Goal: Transaction & Acquisition: Obtain resource

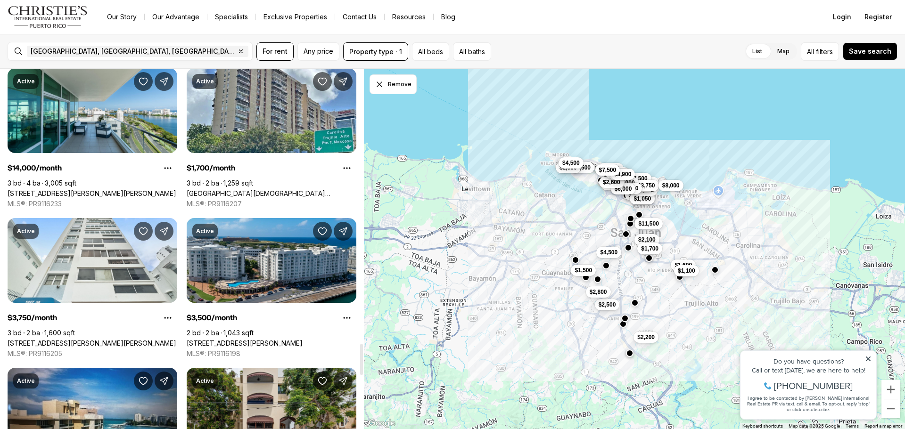
scroll to position [3299, 0]
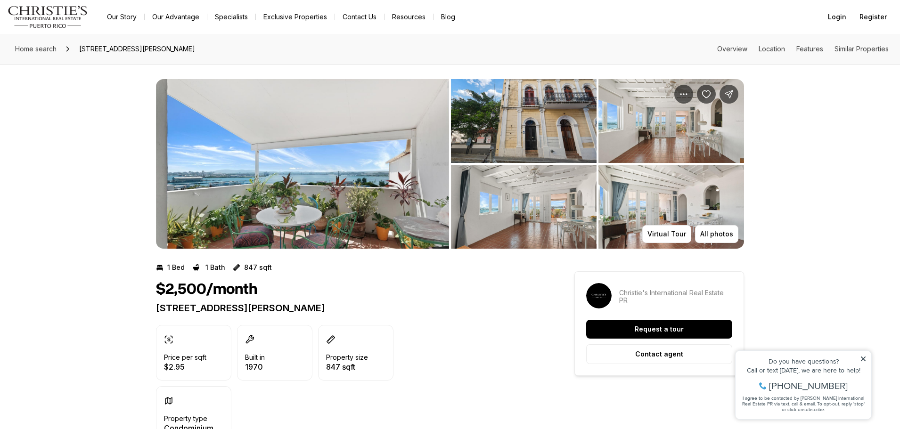
click at [241, 215] on img "View image gallery" at bounding box center [302, 164] width 293 height 170
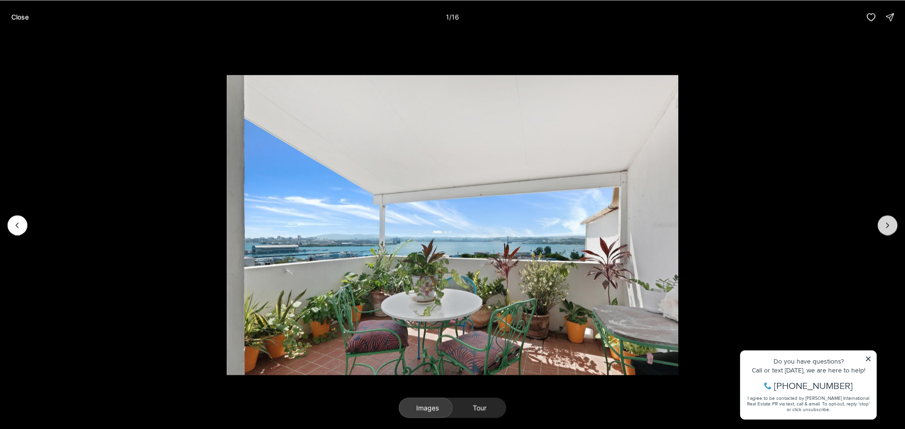
click at [887, 226] on icon "Next slide" at bounding box center [887, 225] width 9 height 9
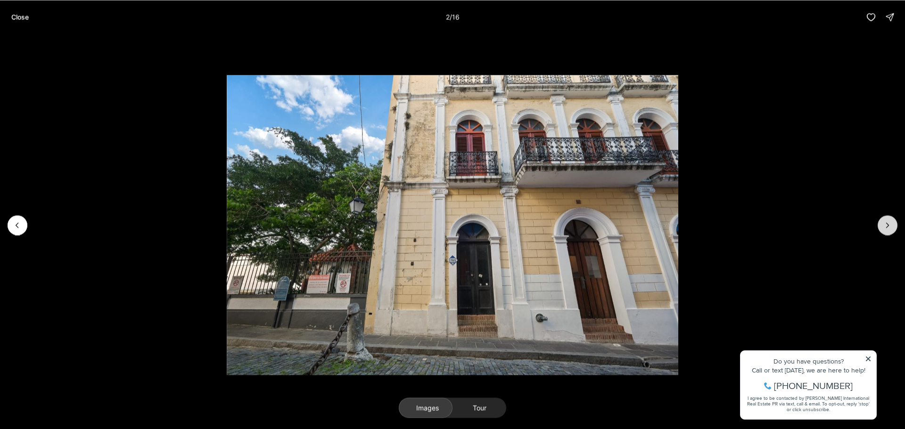
click at [887, 226] on icon "Next slide" at bounding box center [887, 225] width 9 height 9
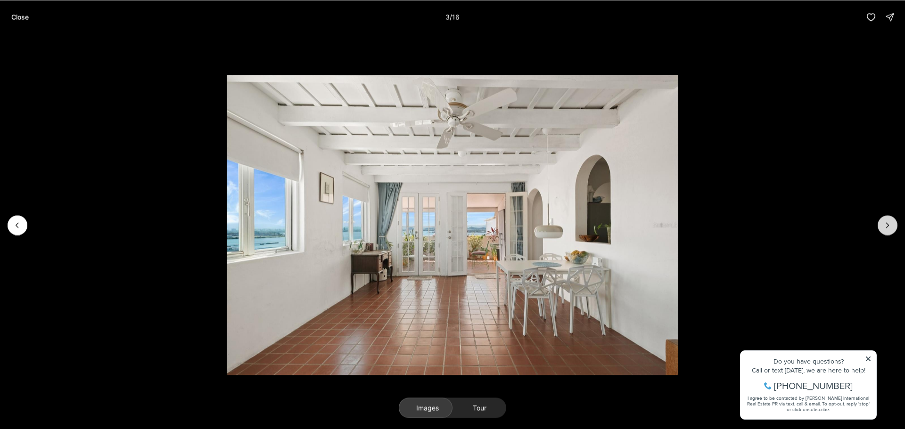
click at [887, 226] on icon "Next slide" at bounding box center [887, 225] width 9 height 9
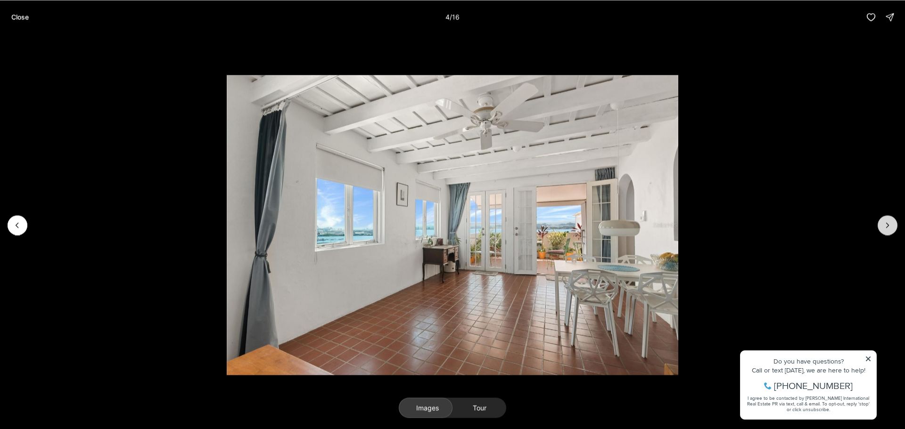
click at [887, 226] on icon "Next slide" at bounding box center [887, 225] width 9 height 9
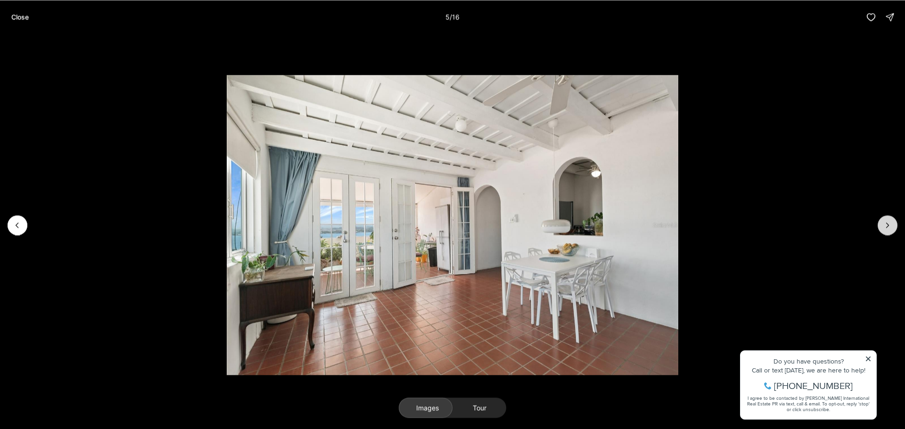
click at [887, 226] on icon "Next slide" at bounding box center [887, 225] width 9 height 9
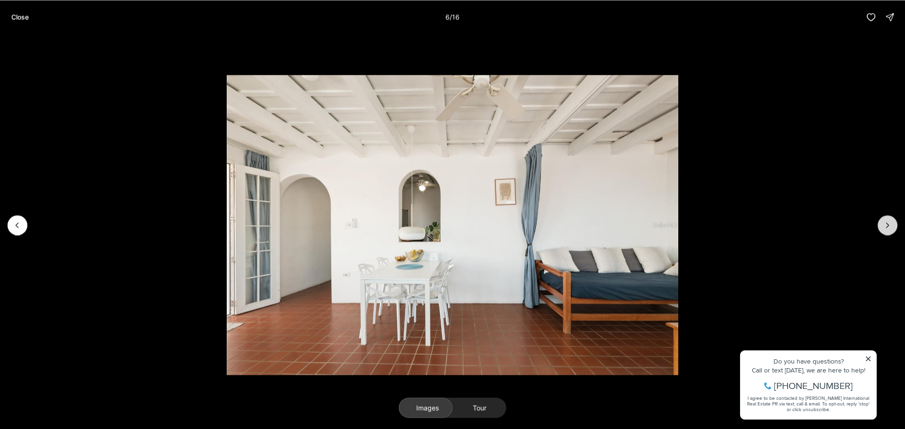
click at [887, 226] on icon "Next slide" at bounding box center [887, 225] width 9 height 9
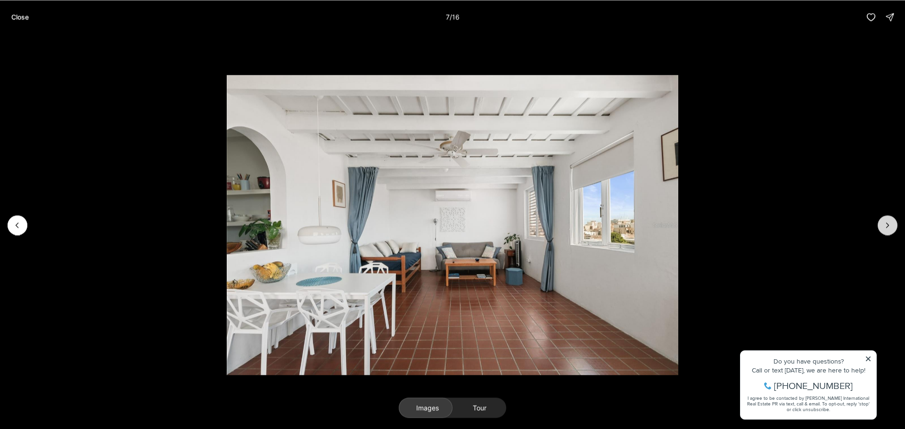
click at [887, 226] on icon "Next slide" at bounding box center [887, 225] width 9 height 9
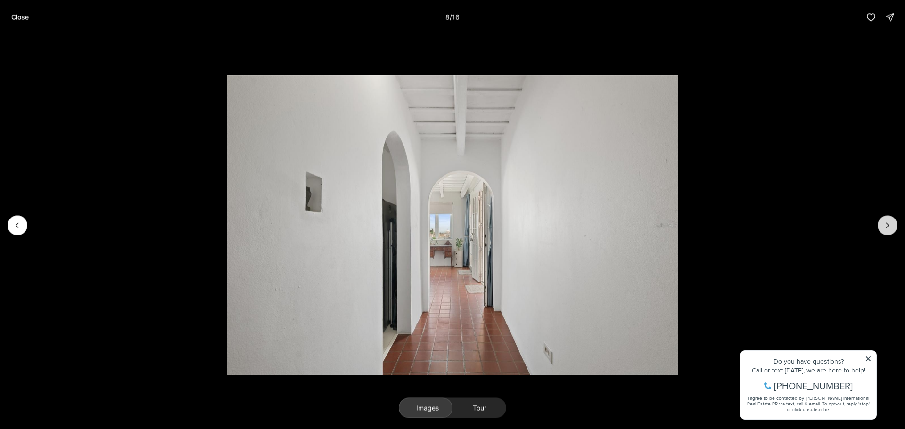
click at [887, 226] on icon "Next slide" at bounding box center [887, 225] width 9 height 9
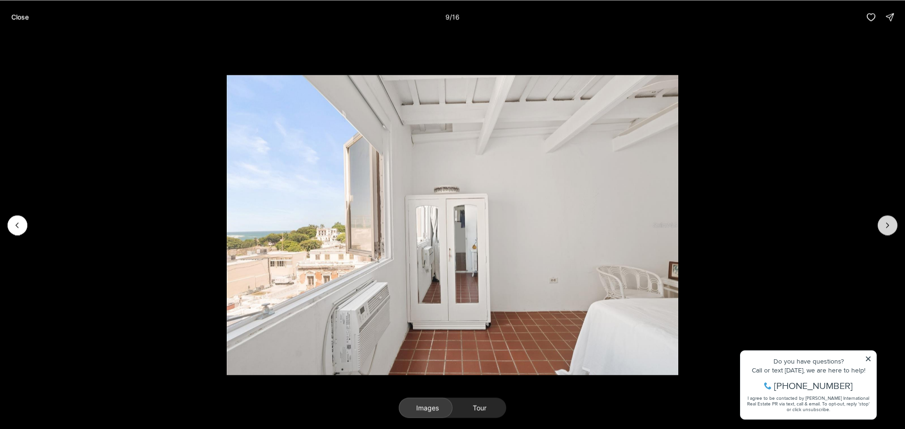
click at [887, 226] on icon "Next slide" at bounding box center [887, 225] width 9 height 9
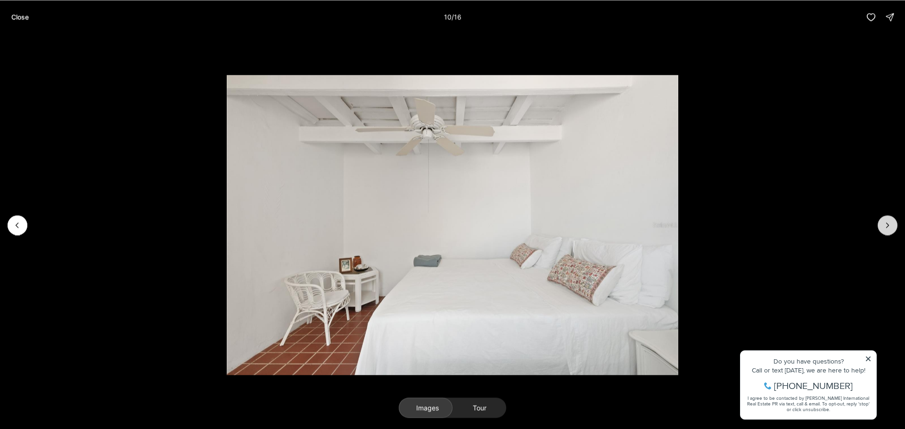
click at [887, 226] on icon "Next slide" at bounding box center [887, 225] width 9 height 9
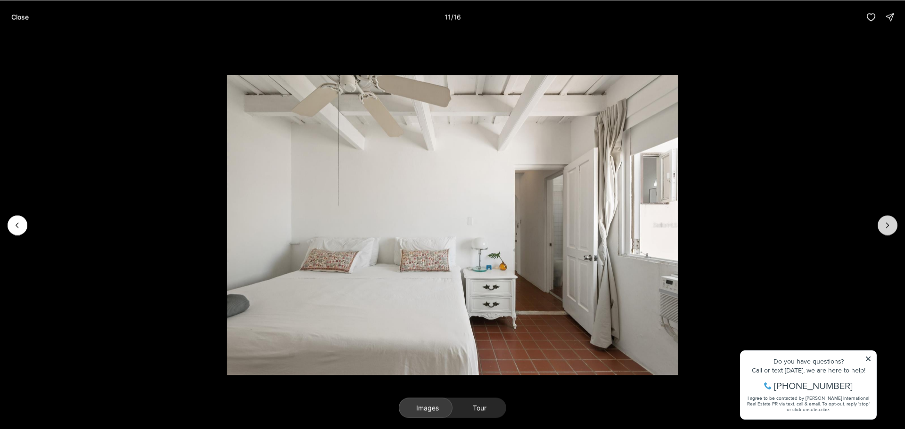
click at [887, 226] on icon "Next slide" at bounding box center [887, 225] width 9 height 9
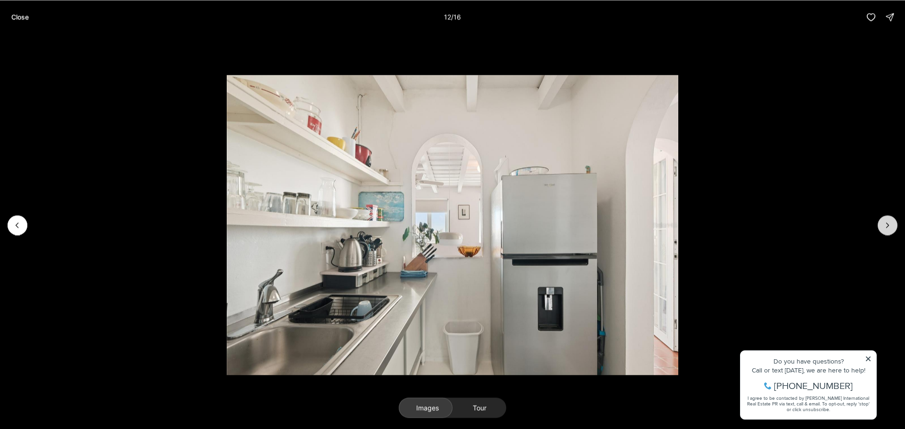
click at [887, 226] on icon "Next slide" at bounding box center [887, 225] width 9 height 9
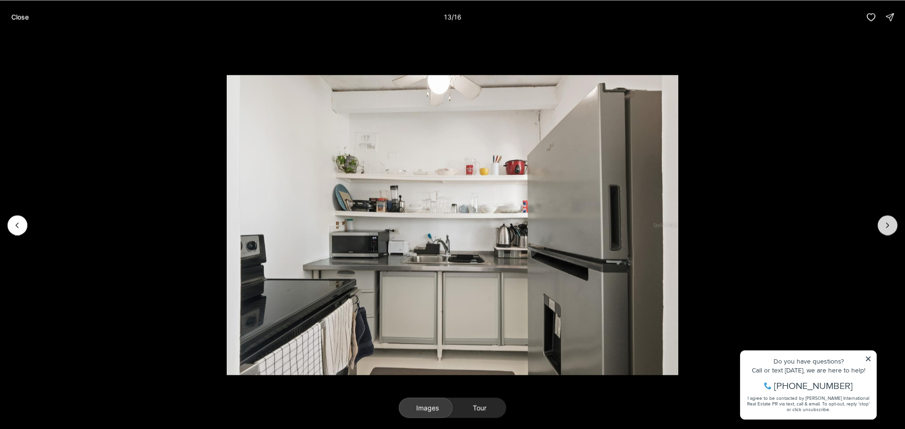
click at [887, 226] on icon "Next slide" at bounding box center [887, 225] width 9 height 9
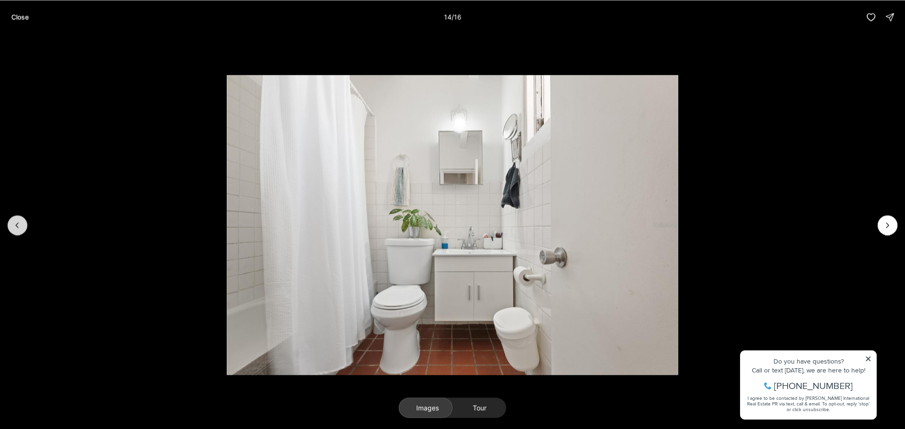
click at [26, 223] on button "Previous slide" at bounding box center [18, 225] width 20 height 20
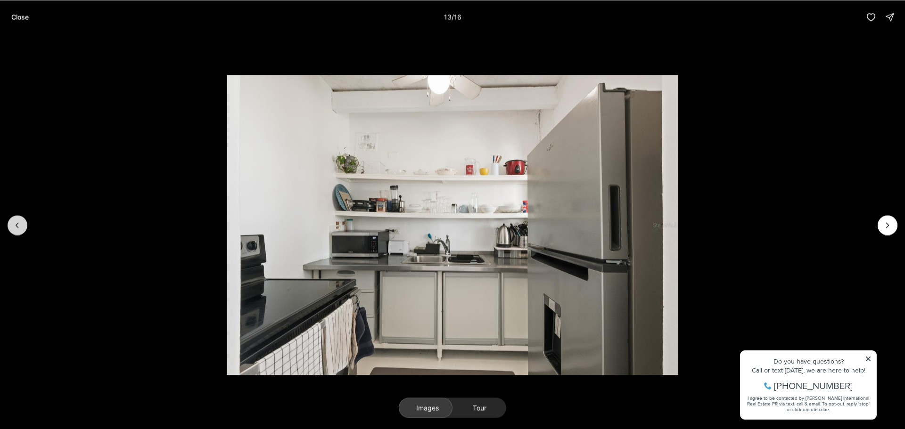
click at [19, 223] on icon "Previous slide" at bounding box center [17, 225] width 9 height 9
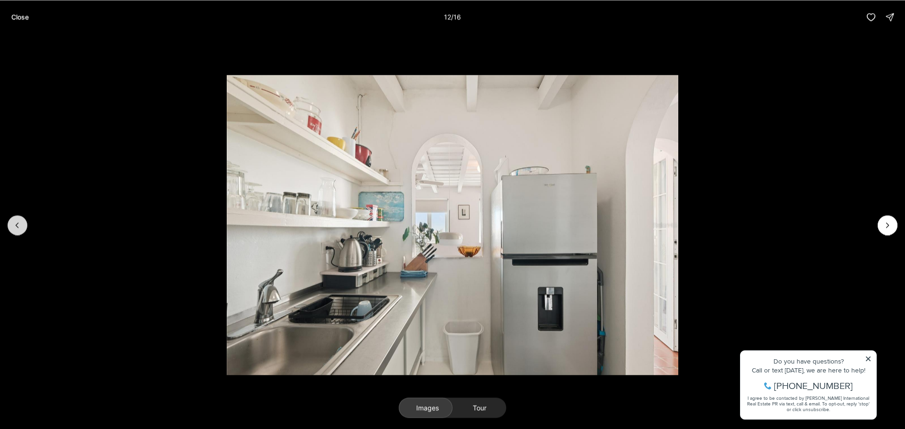
click at [19, 223] on icon "Previous slide" at bounding box center [17, 225] width 9 height 9
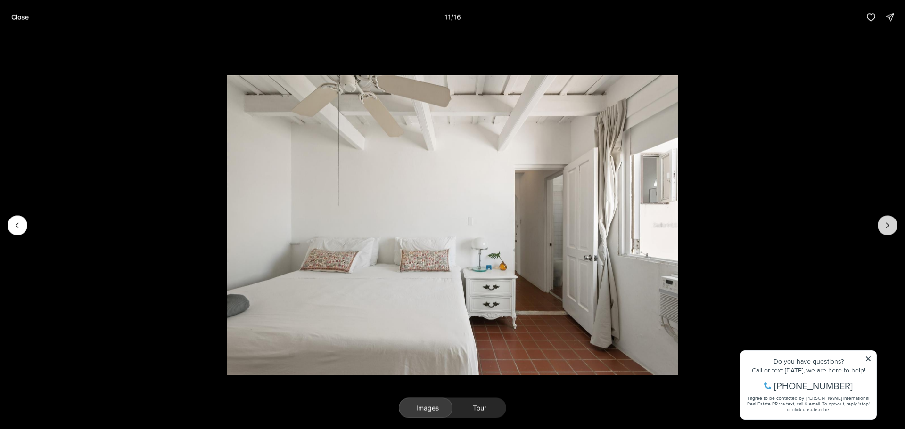
click at [896, 222] on button "Next slide" at bounding box center [888, 225] width 20 height 20
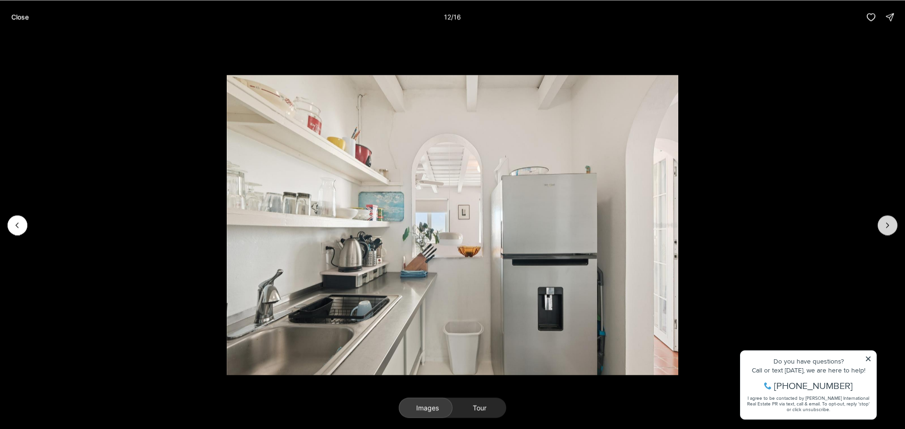
click at [896, 222] on button "Next slide" at bounding box center [888, 225] width 20 height 20
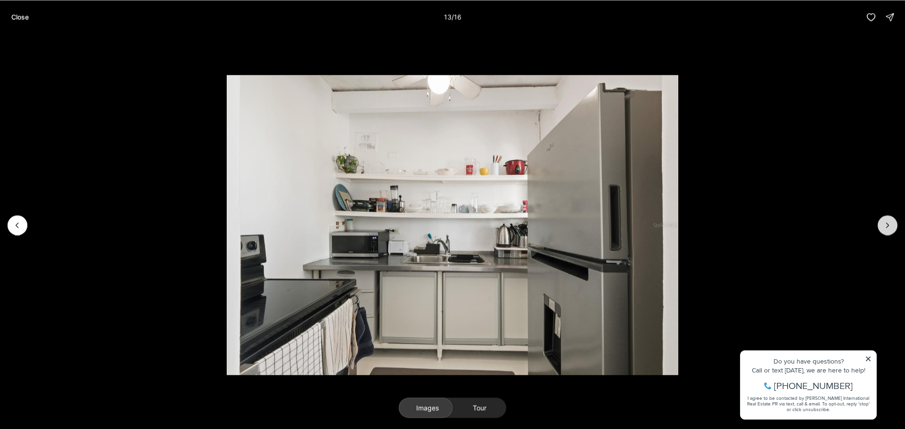
click at [896, 222] on button "Next slide" at bounding box center [888, 225] width 20 height 20
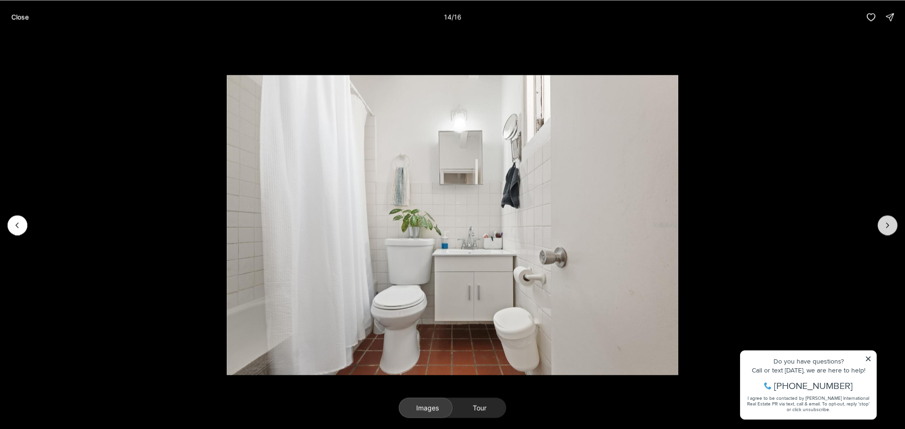
click at [896, 222] on button "Next slide" at bounding box center [888, 225] width 20 height 20
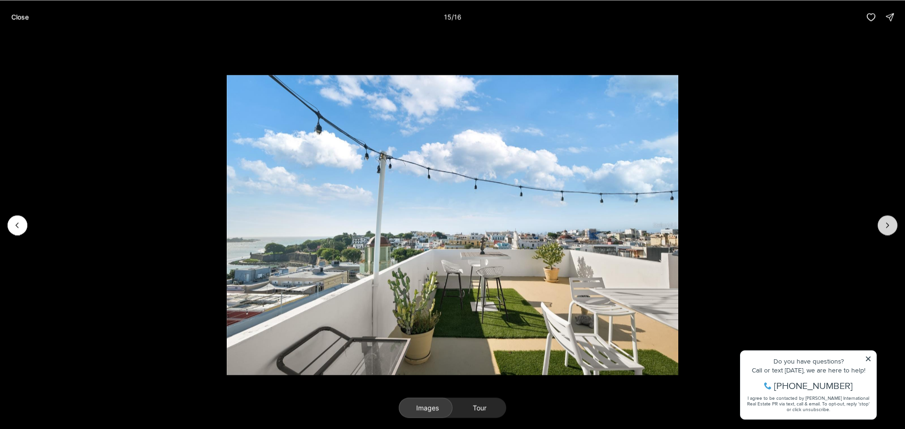
click at [896, 222] on button "Next slide" at bounding box center [888, 225] width 20 height 20
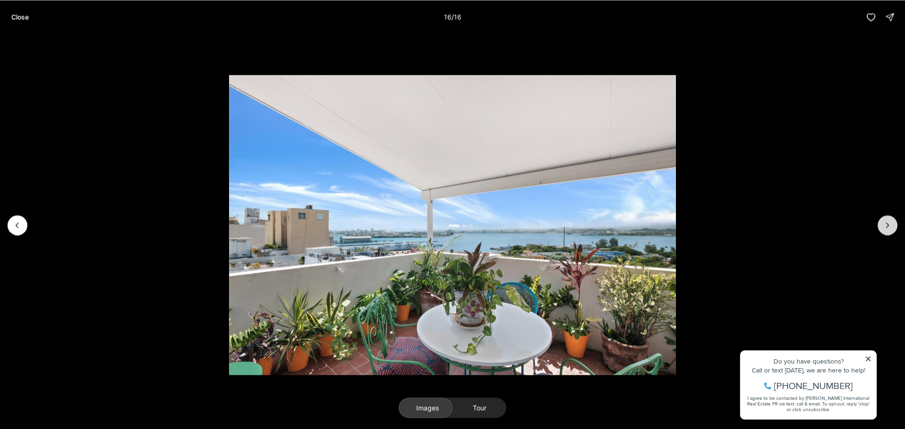
click at [896, 222] on div at bounding box center [888, 225] width 20 height 20
click at [887, 223] on div at bounding box center [888, 225] width 20 height 20
click at [17, 18] on p "Close" at bounding box center [19, 17] width 17 height 8
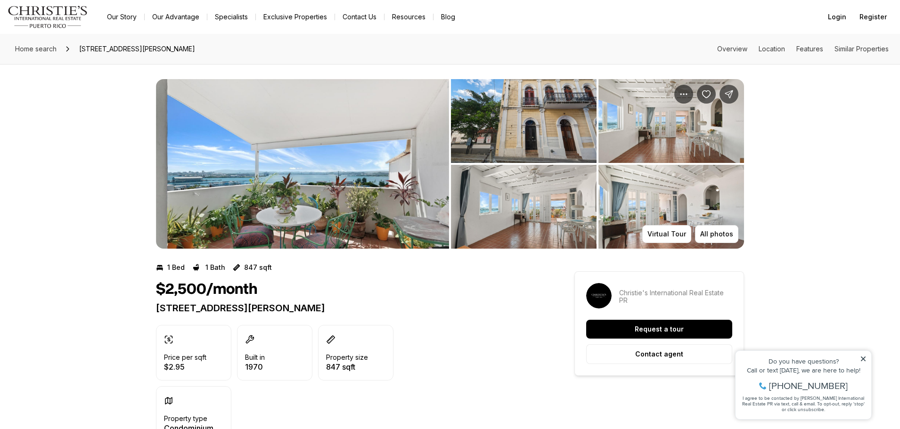
click at [539, 156] on img "View image gallery" at bounding box center [524, 121] width 146 height 84
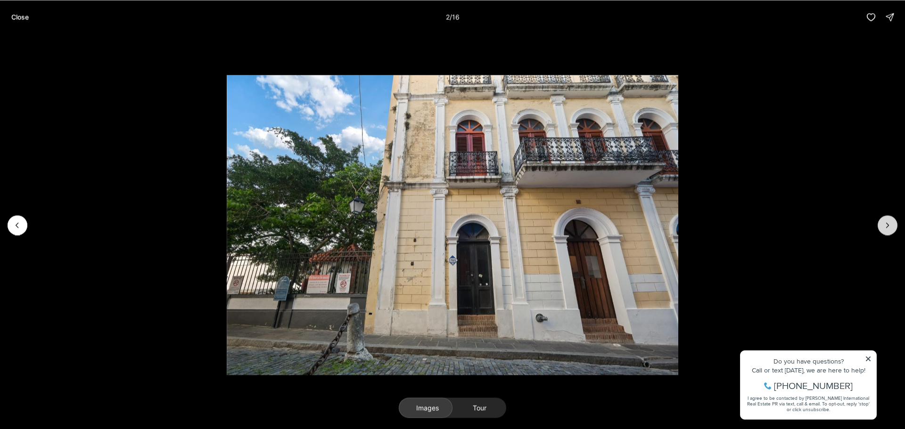
click at [887, 228] on icon "Next slide" at bounding box center [887, 225] width 9 height 9
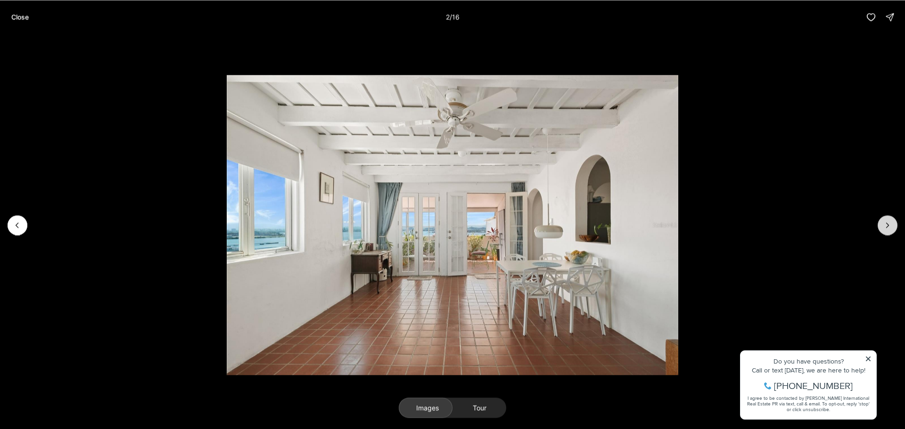
click at [887, 228] on icon "Next slide" at bounding box center [887, 225] width 9 height 9
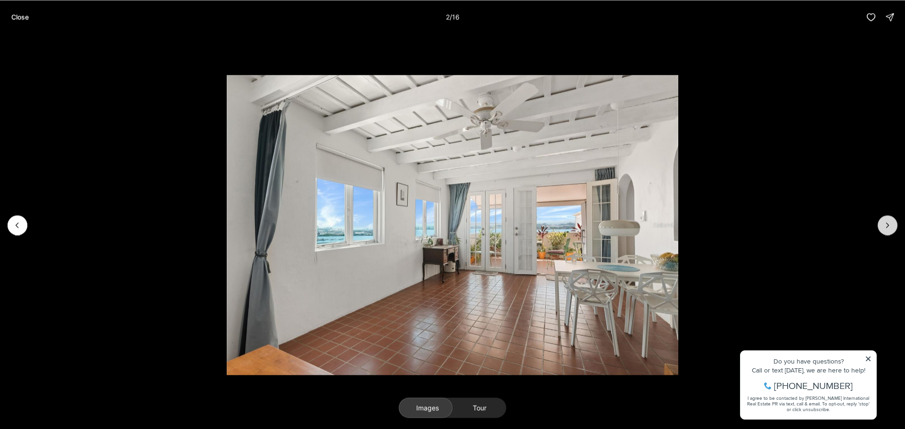
click at [887, 228] on icon "Next slide" at bounding box center [887, 225] width 9 height 9
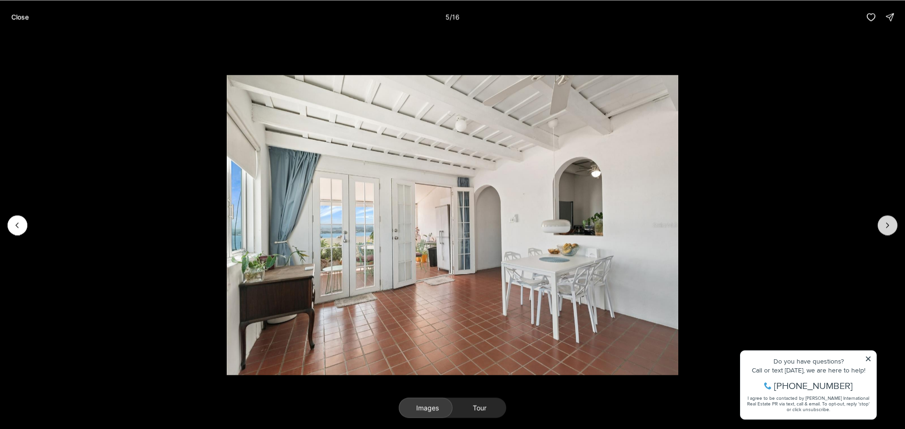
click at [887, 228] on icon "Next slide" at bounding box center [887, 225] width 9 height 9
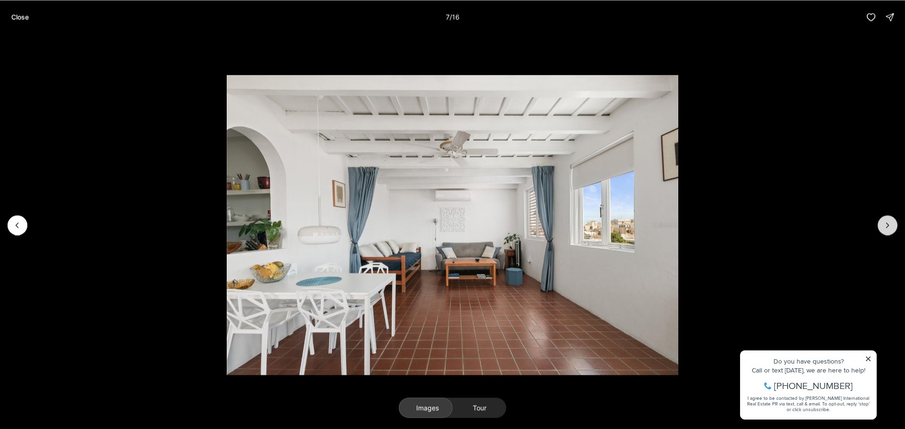
click at [887, 228] on icon "Next slide" at bounding box center [887, 225] width 9 height 9
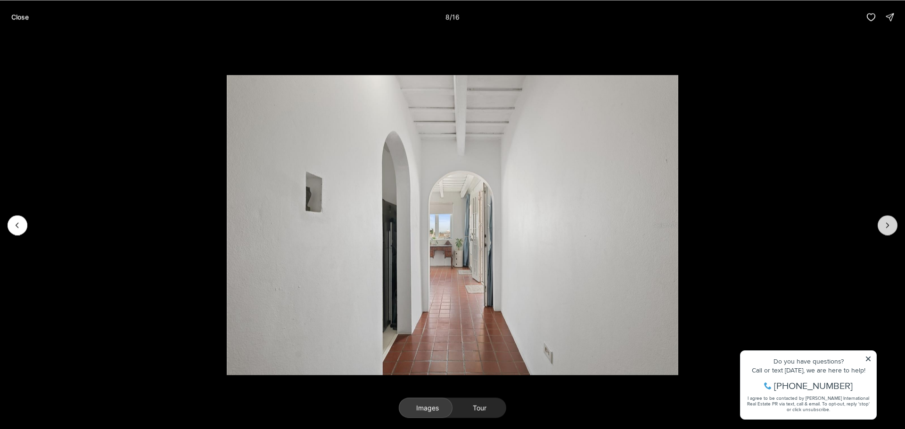
click at [887, 228] on icon "Next slide" at bounding box center [887, 225] width 9 height 9
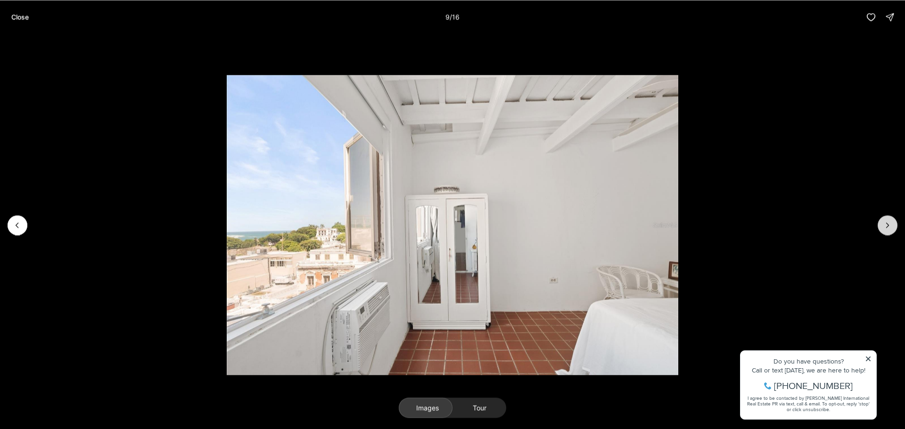
click at [887, 228] on icon "Next slide" at bounding box center [887, 225] width 9 height 9
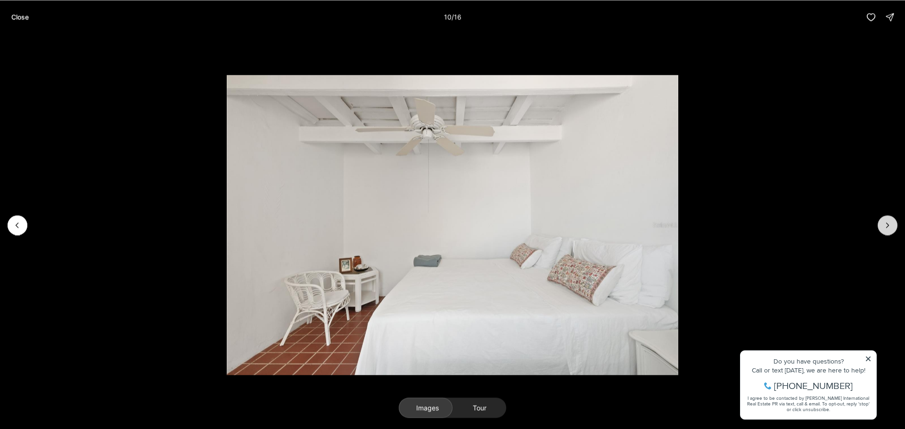
click at [887, 228] on icon "Next slide" at bounding box center [887, 225] width 9 height 9
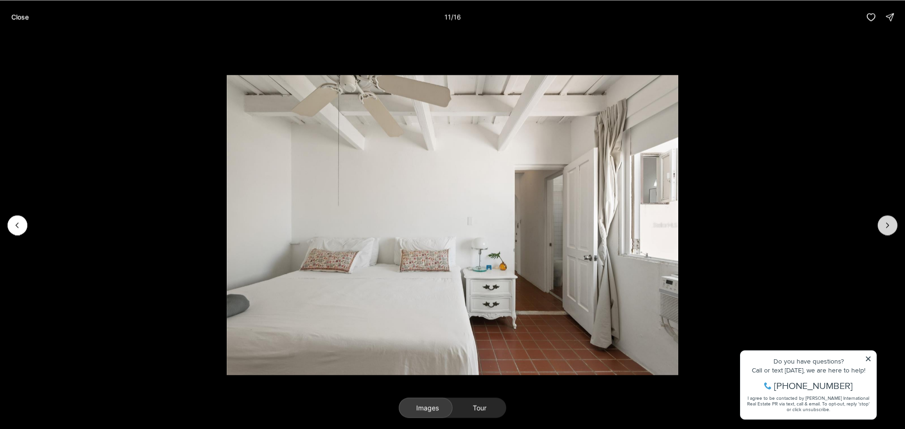
click at [887, 228] on icon "Next slide" at bounding box center [887, 225] width 9 height 9
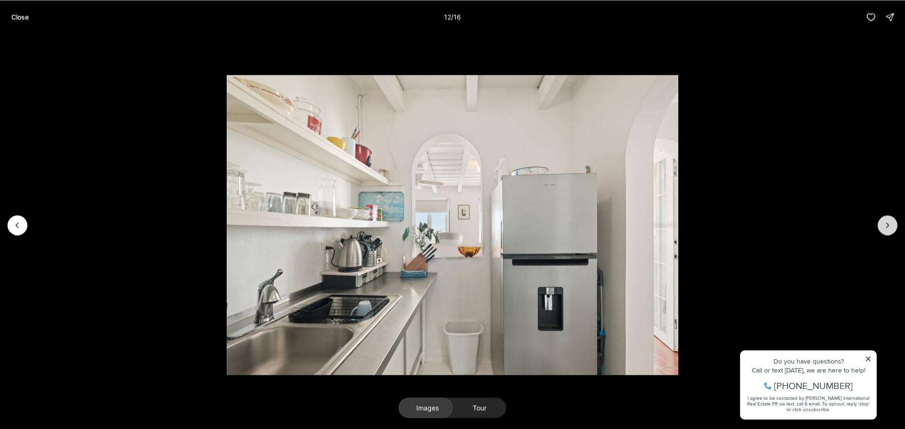
click at [887, 228] on icon "Next slide" at bounding box center [887, 225] width 9 height 9
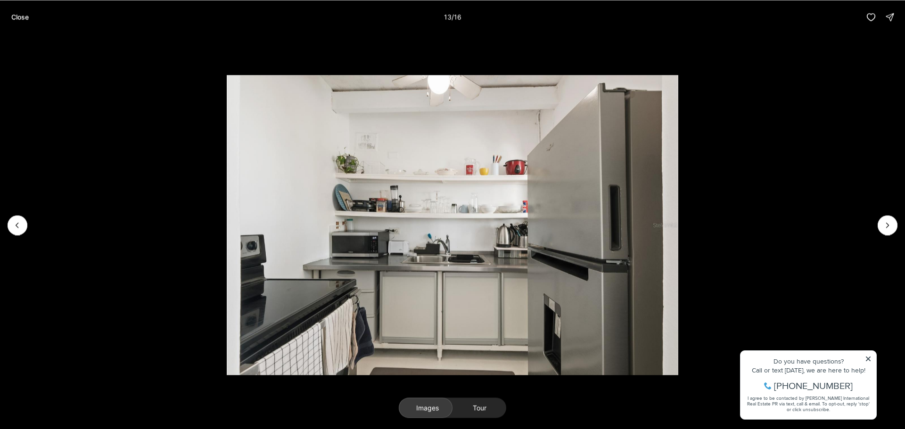
click at [256, 257] on img "13 of 16" at bounding box center [452, 225] width 451 height 301
click at [16, 15] on p "Close" at bounding box center [19, 17] width 17 height 8
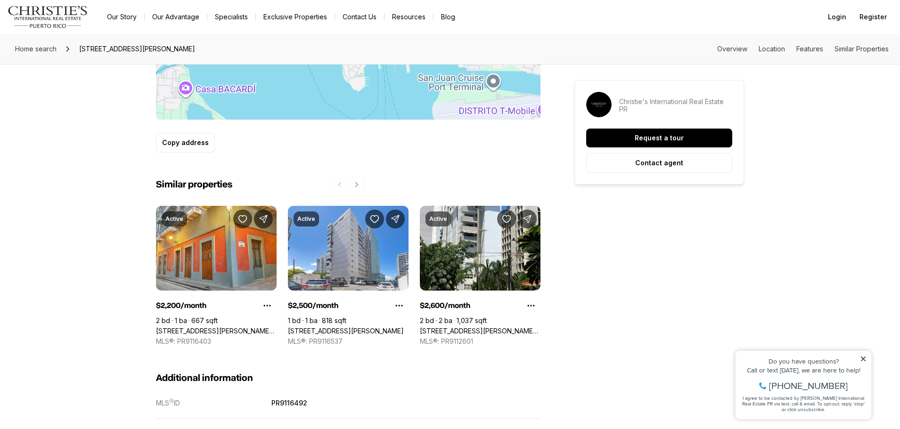
scroll to position [660, 0]
